Goal: Information Seeking & Learning: Learn about a topic

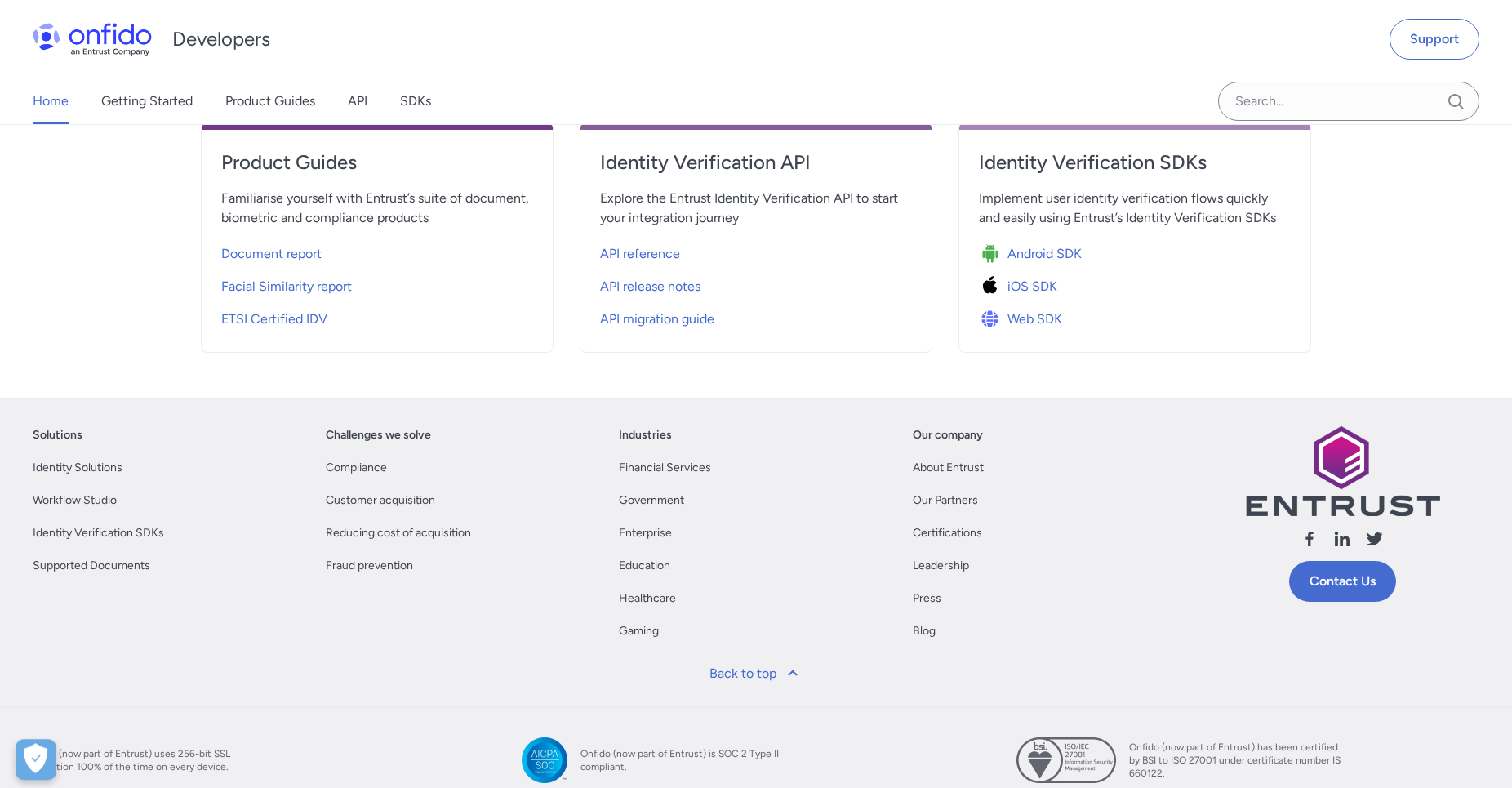
scroll to position [740, 0]
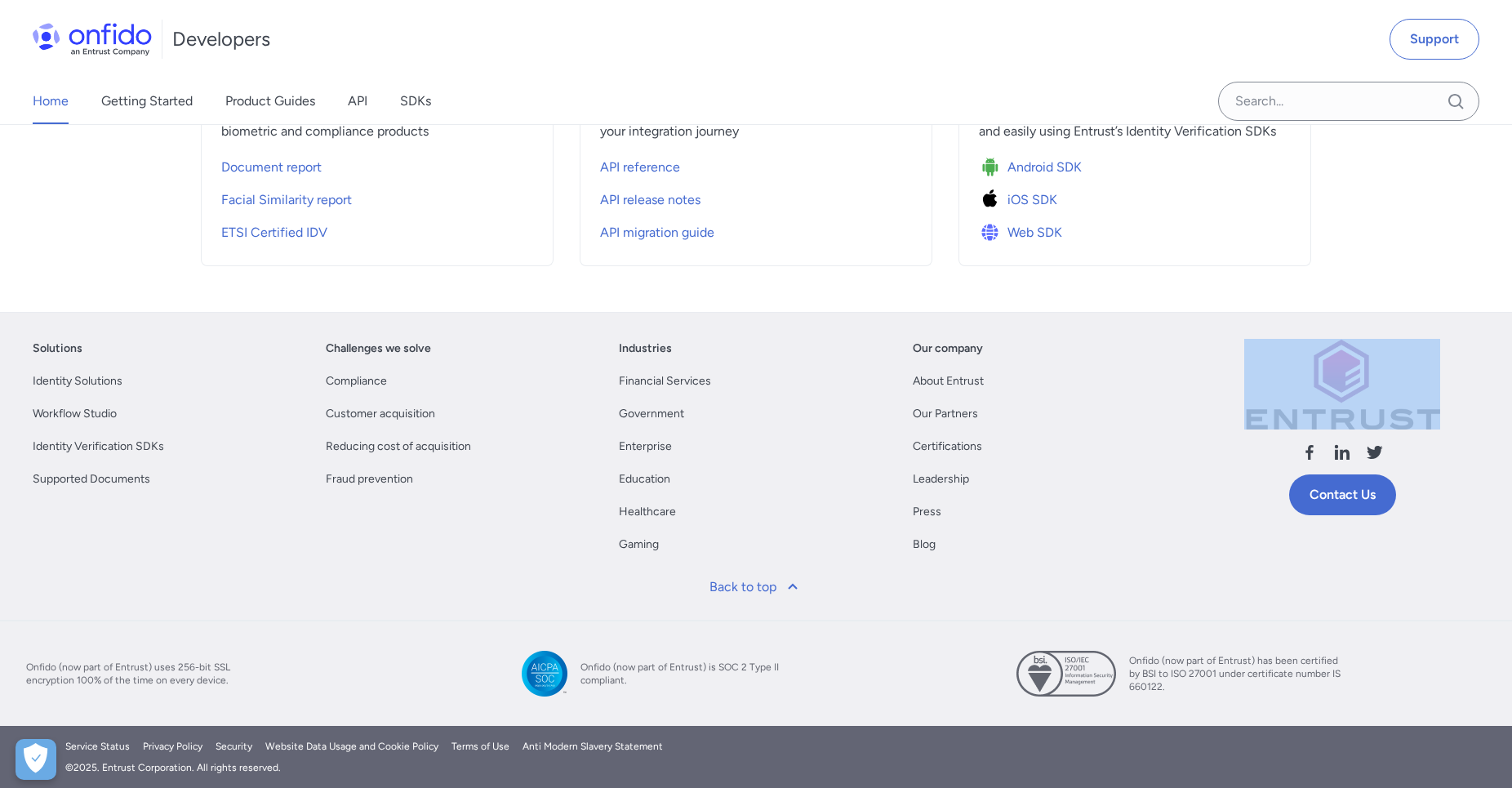
drag, startPoint x: 0, startPoint y: 0, endPoint x: 1245, endPoint y: 543, distance: 1358.3
click at [1245, 543] on div "Solutions Identity Solutions Workflow Studio Identity Verification SDKs Support…" at bounding box center [756, 550] width 1512 height 476
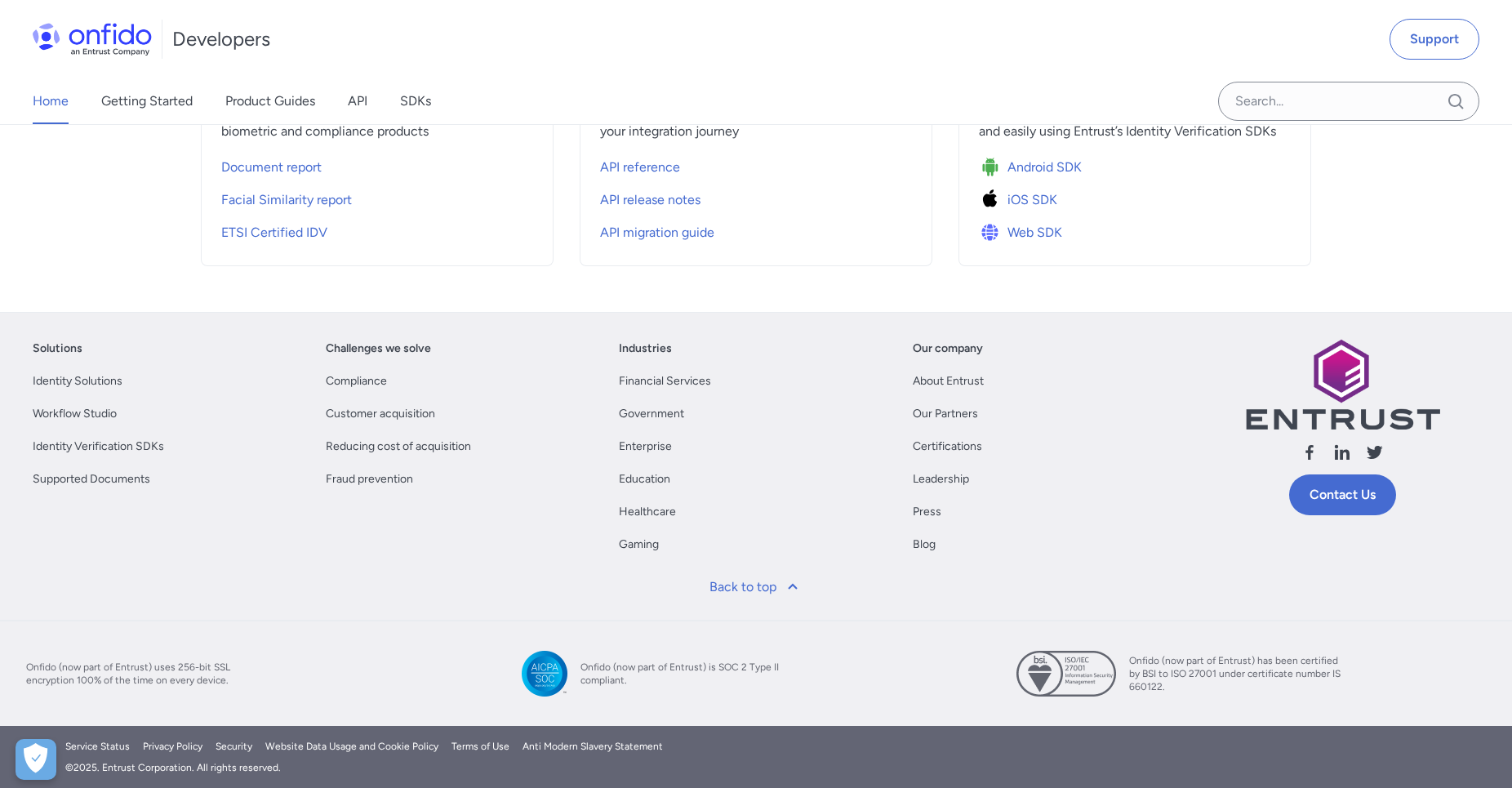
click at [1145, 506] on div "Our company About Entrust Our Partners Certifications Leadership Press Blog" at bounding box center [1050, 453] width 274 height 228
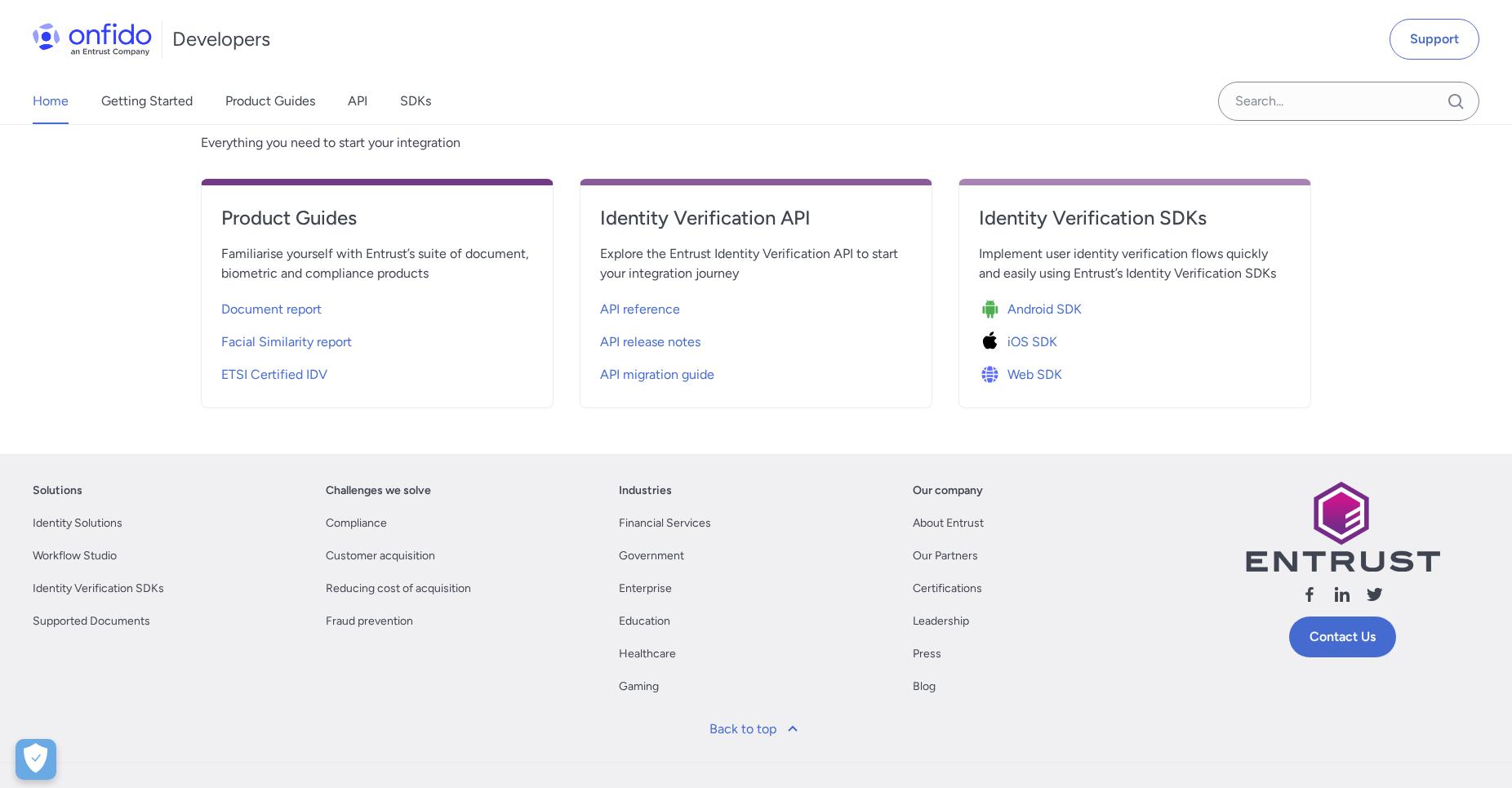
scroll to position [599, 0]
click at [148, 104] on link "Getting Started" at bounding box center [147, 101] width 91 height 46
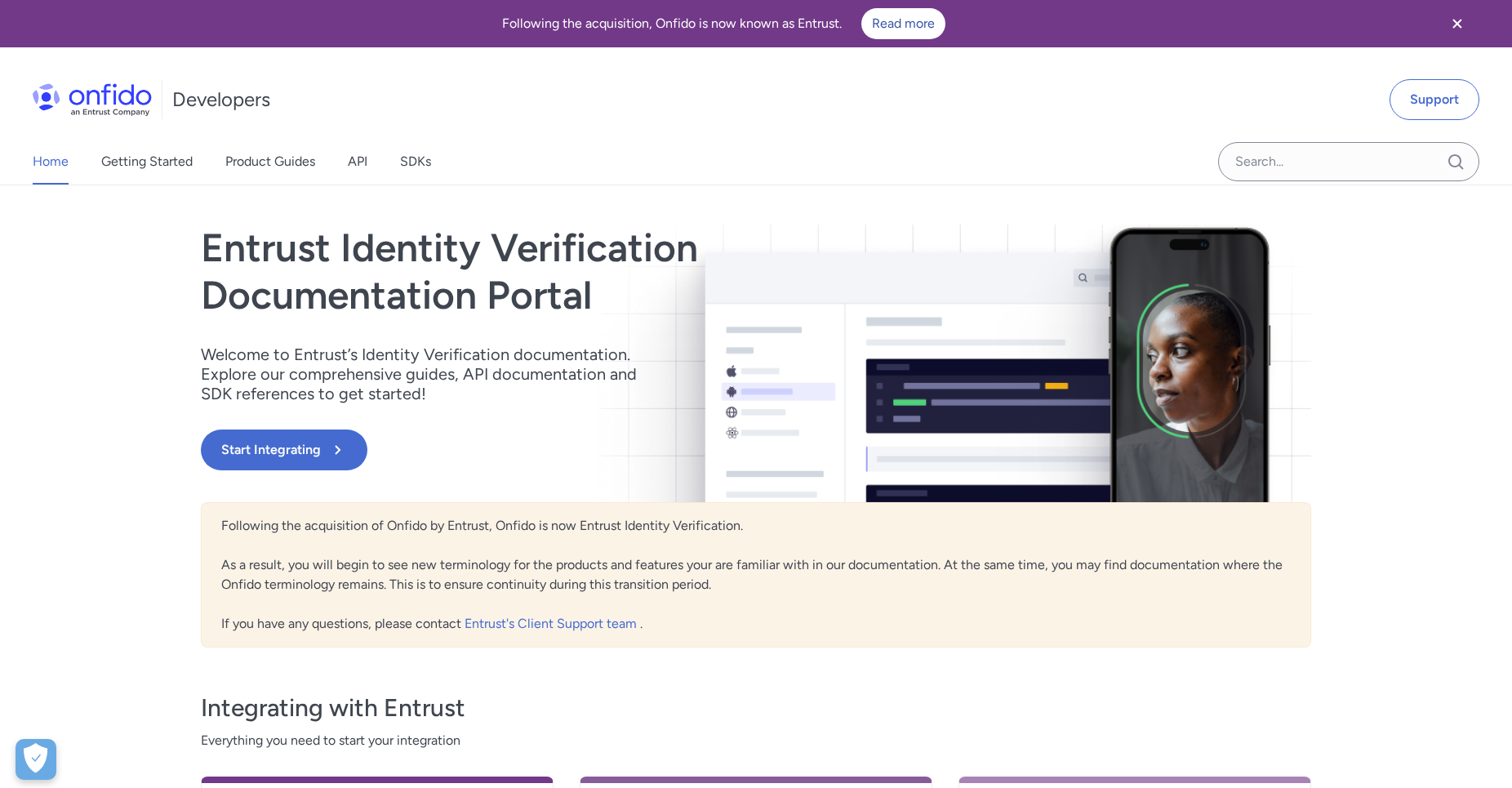
click at [95, 489] on div "Home Getting Started Product Guides API SDKs Support Entrust Identity Verificat…" at bounding box center [756, 619] width 1512 height 867
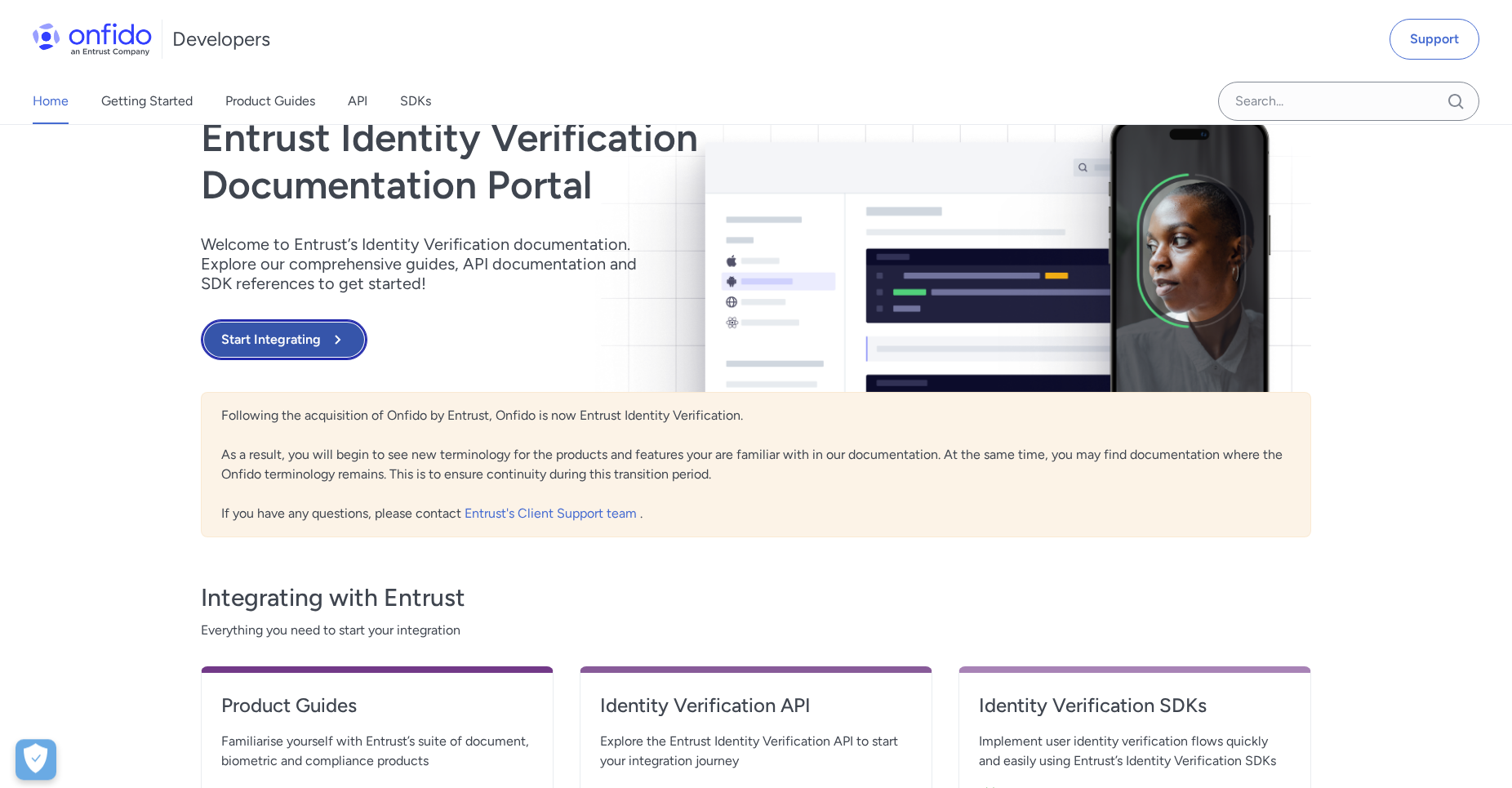
click at [303, 321] on button "Start Integrating" at bounding box center [284, 340] width 166 height 41
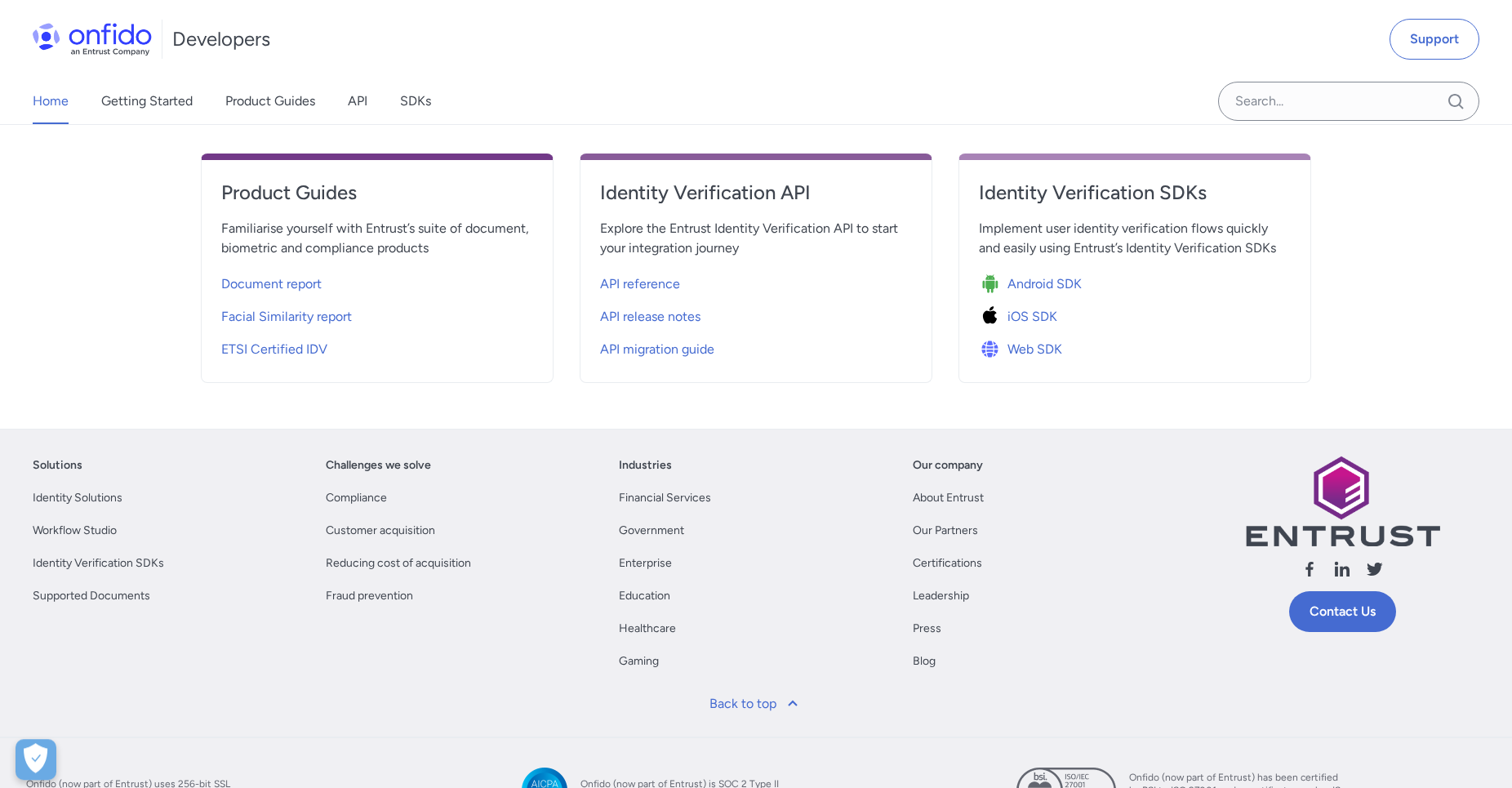
scroll to position [740, 0]
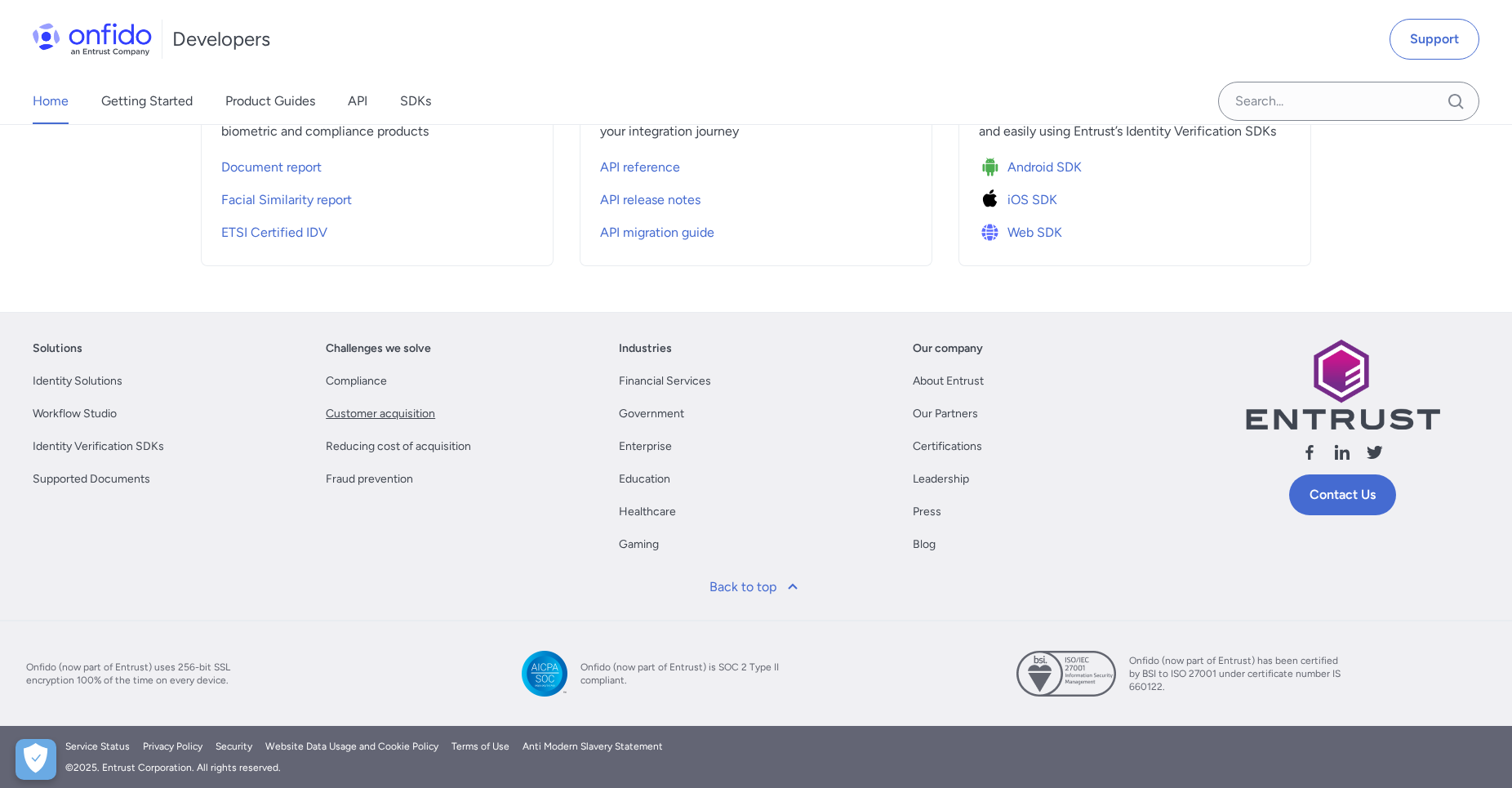
click at [391, 419] on link "Customer acquisition" at bounding box center [380, 414] width 110 height 19
